Goal: Task Accomplishment & Management: Manage account settings

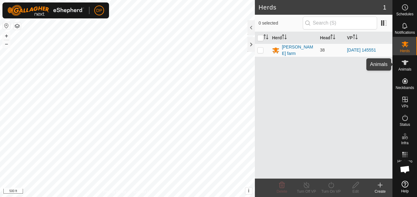
click at [406, 64] on icon at bounding box center [405, 62] width 7 height 5
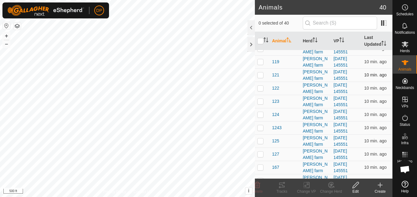
scroll to position [123, 0]
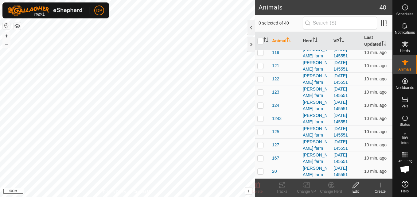
click at [260, 132] on p-checkbox at bounding box center [260, 131] width 6 height 5
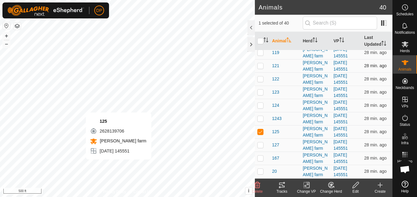
checkbox input "false"
